Goal: Check status: Check status

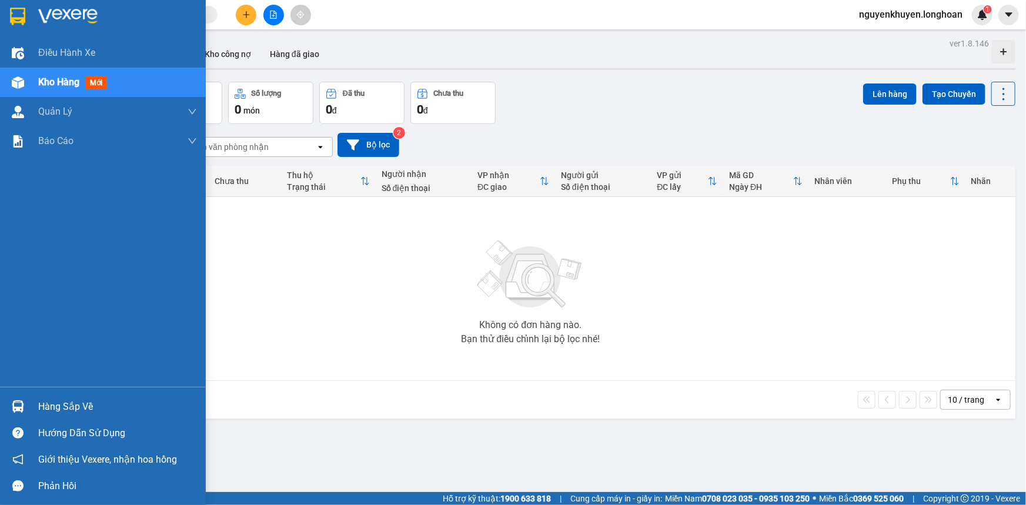
click at [61, 406] on div "Hàng sắp về" at bounding box center [117, 407] width 159 height 18
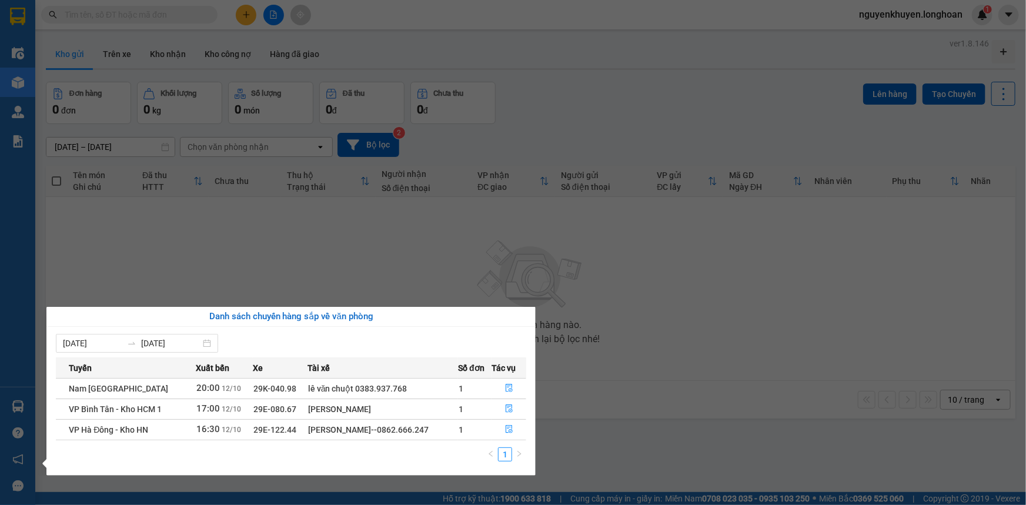
click at [765, 288] on section "Kết quả tìm kiếm ( 0 ) Bộ lọc No Data nguyenkhuyen.longhoan 1 Điều hành xe Kho …" at bounding box center [513, 252] width 1026 height 505
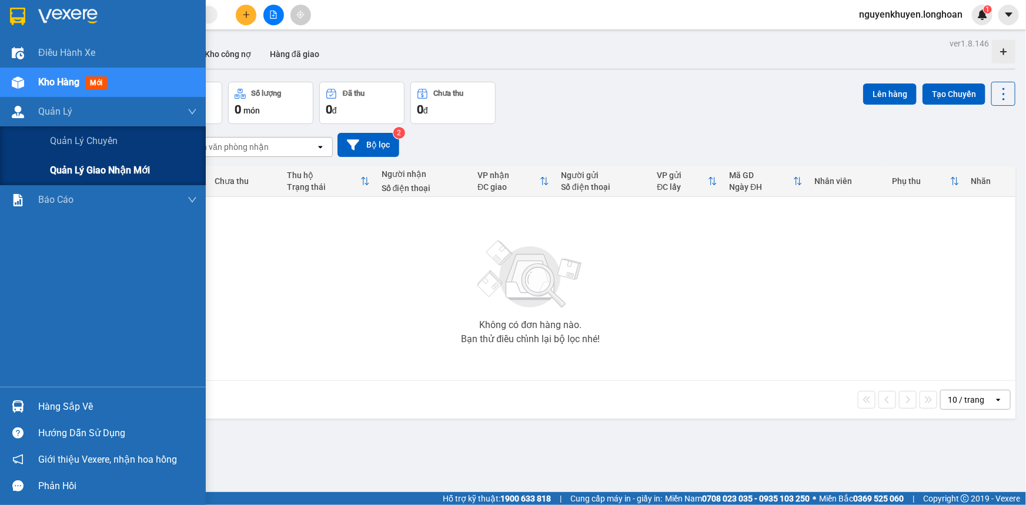
click at [84, 173] on span "Quản lý giao nhận mới" at bounding box center [100, 170] width 100 height 15
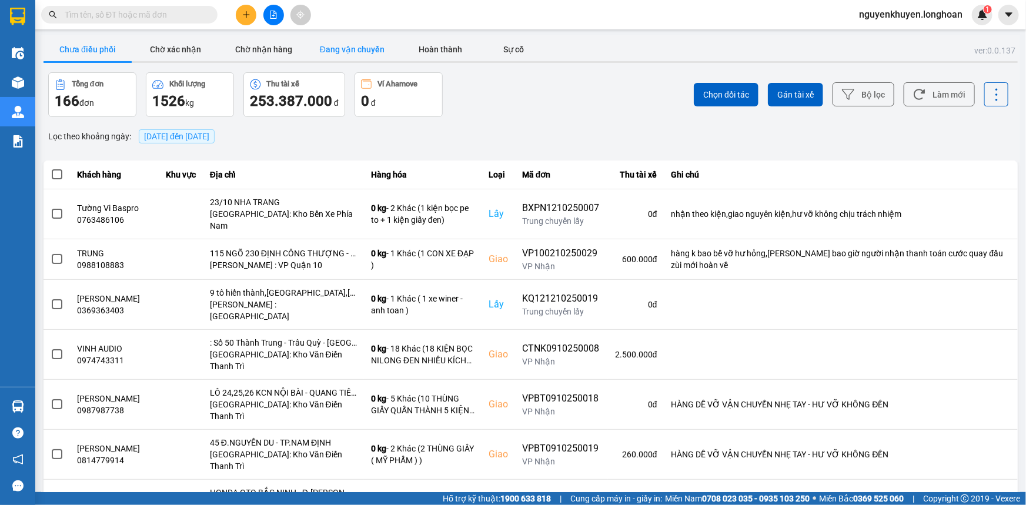
click at [354, 53] on button "Đang vận chuyển" at bounding box center [352, 50] width 88 height 24
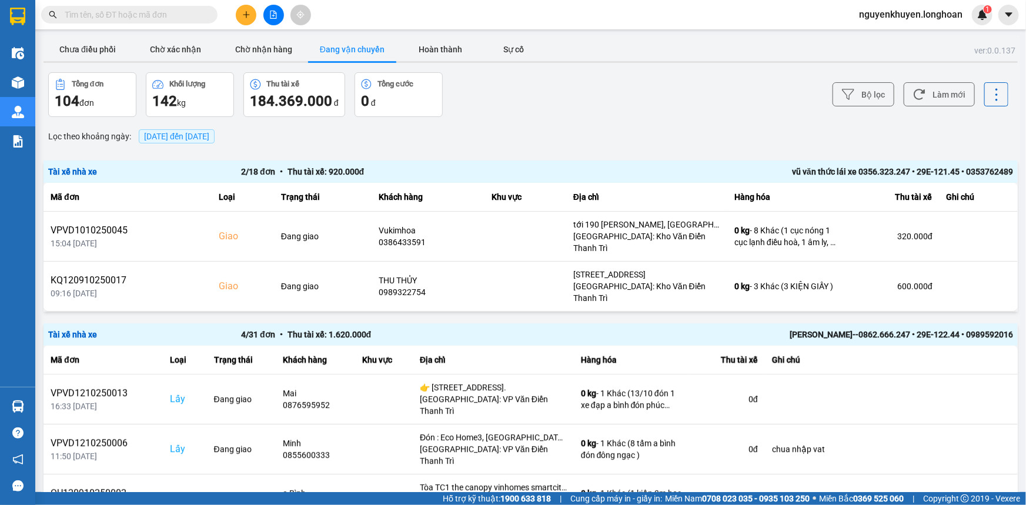
click at [194, 136] on span "[DATE] đến [DATE]" at bounding box center [176, 136] width 65 height 9
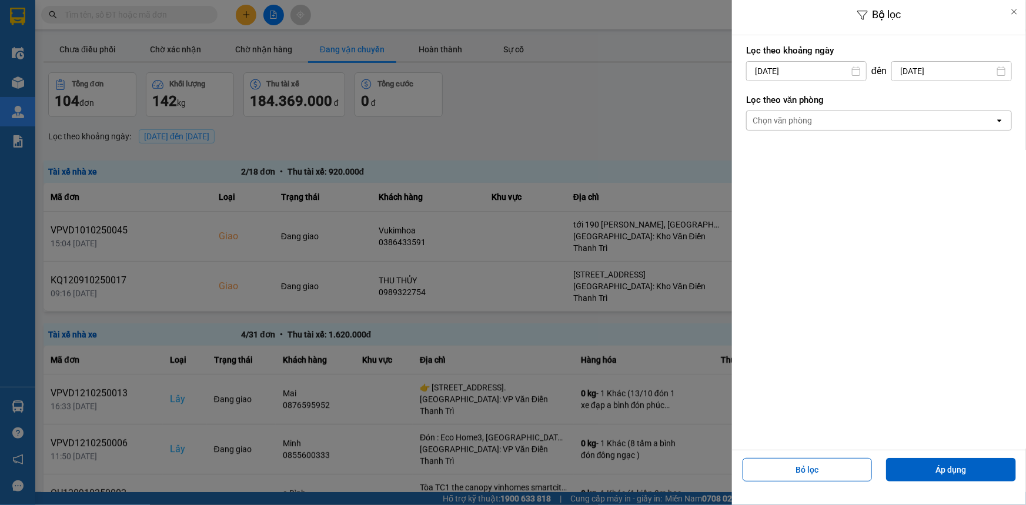
click at [829, 122] on div "Chọn văn phòng" at bounding box center [870, 120] width 248 height 19
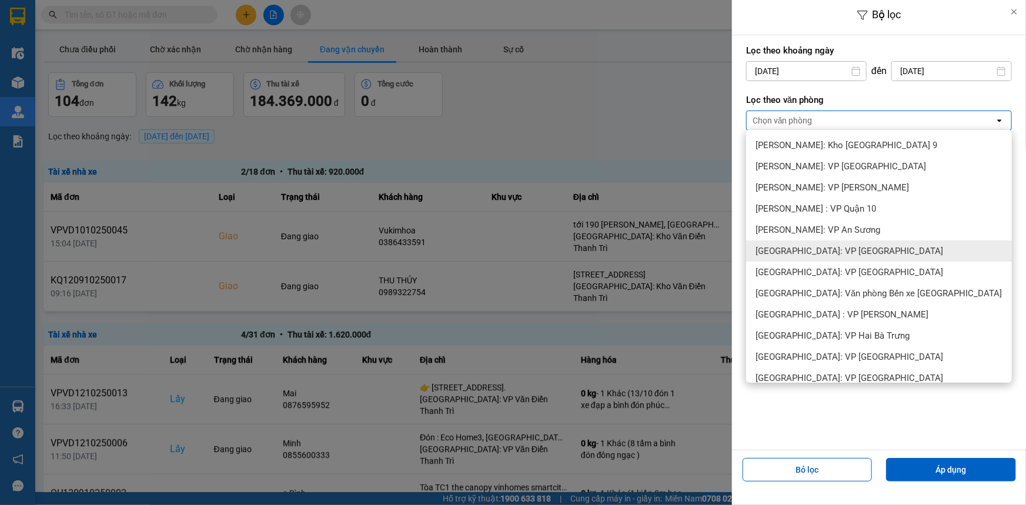
click at [845, 244] on div "[GEOGRAPHIC_DATA]: VP [GEOGRAPHIC_DATA]" at bounding box center [879, 250] width 266 height 21
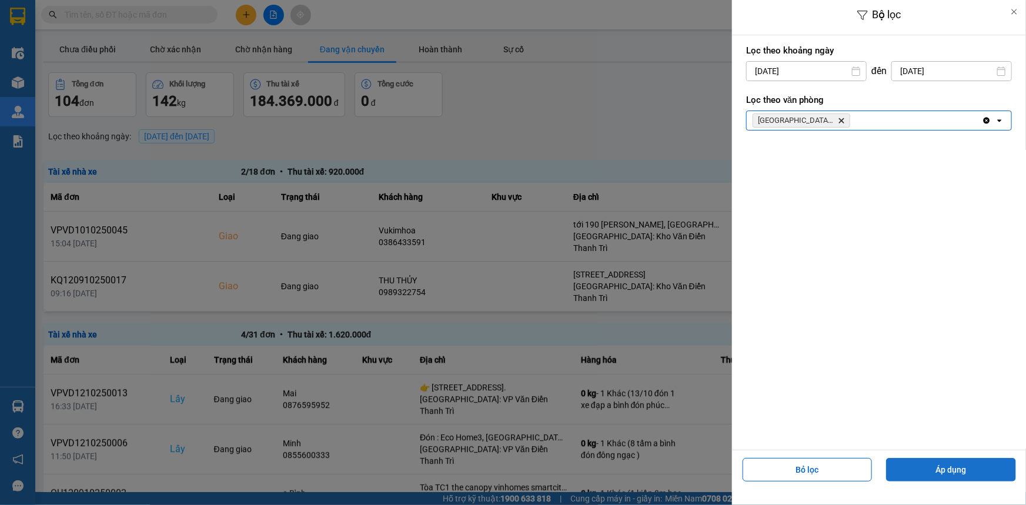
click at [942, 471] on button "Áp dụng" at bounding box center [951, 470] width 130 height 24
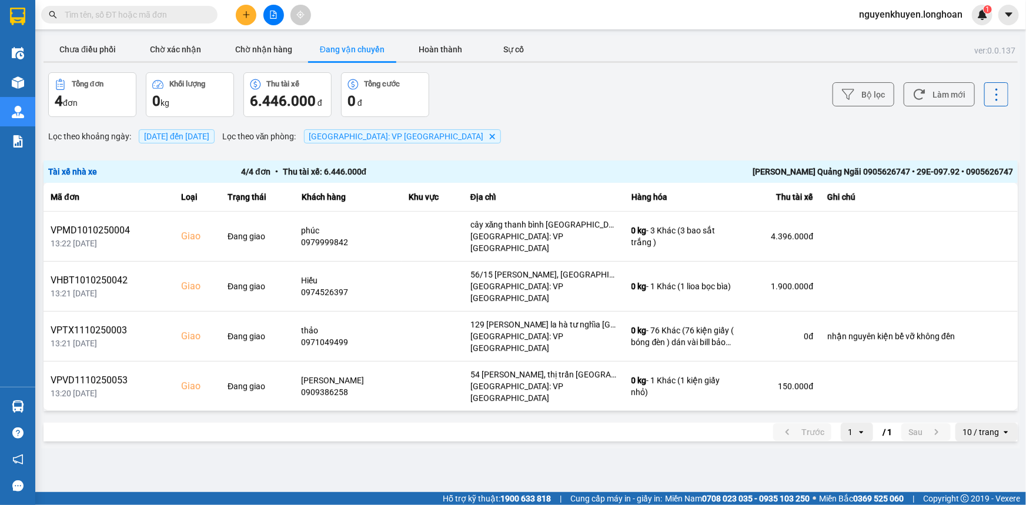
click at [206, 135] on span "[DATE] đến [DATE]" at bounding box center [176, 136] width 65 height 9
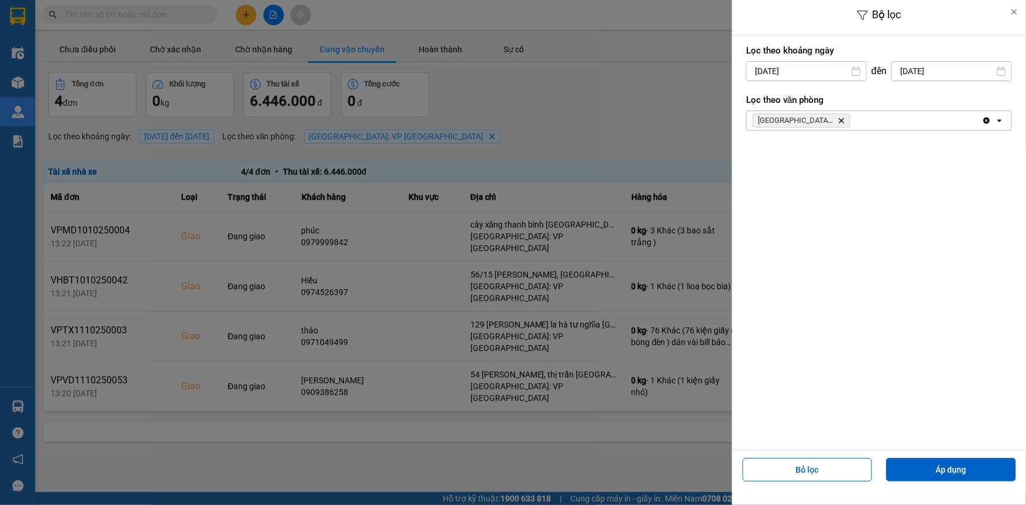
click at [760, 68] on input "[DATE]" at bounding box center [805, 71] width 119 height 19
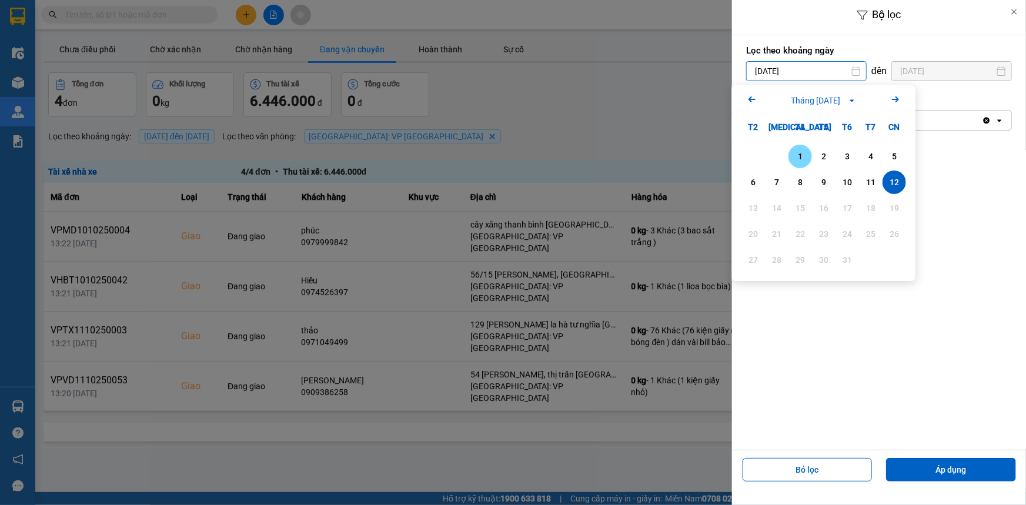
click at [806, 158] on div "1" at bounding box center [800, 156] width 16 height 14
type input "[DATE]"
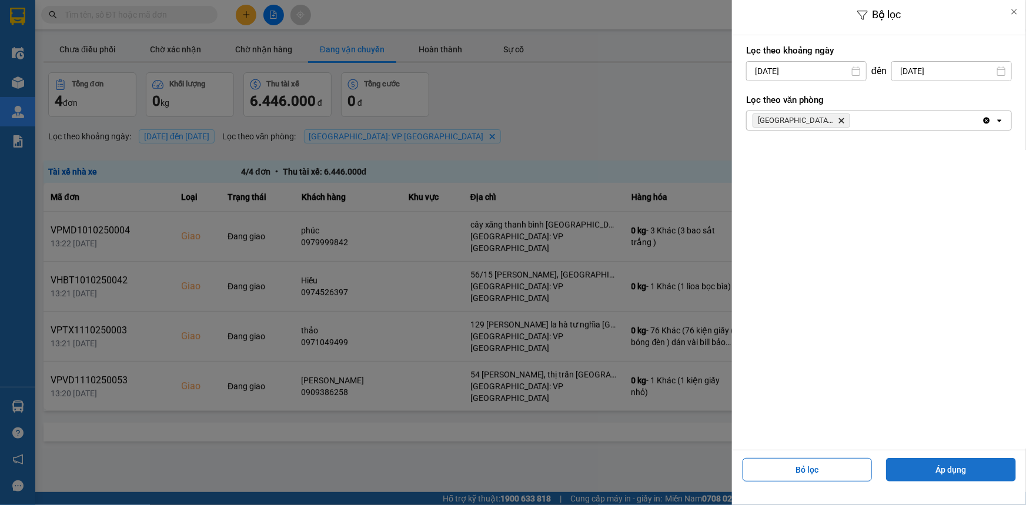
click at [941, 465] on button "Áp dụng" at bounding box center [951, 470] width 130 height 24
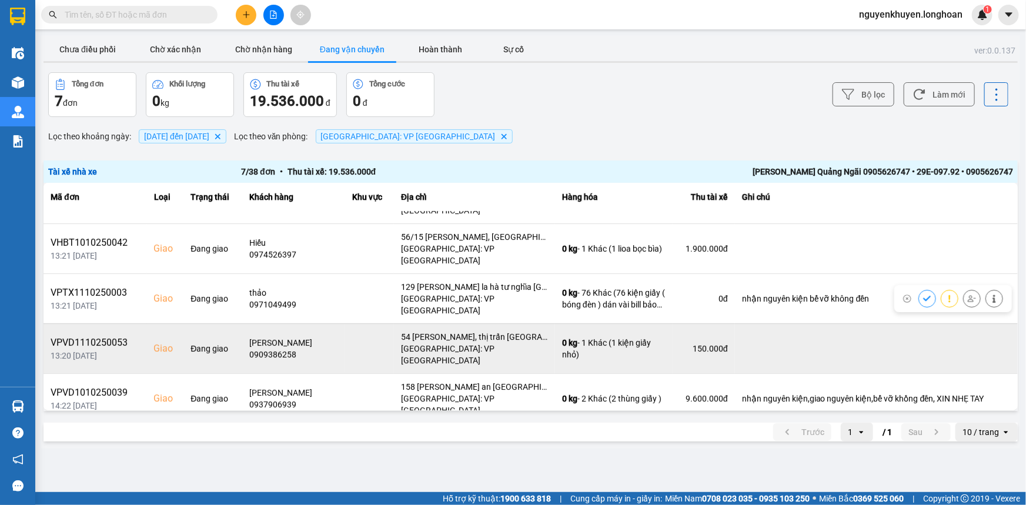
scroll to position [83, 0]
